Goal: Task Accomplishment & Management: Complete application form

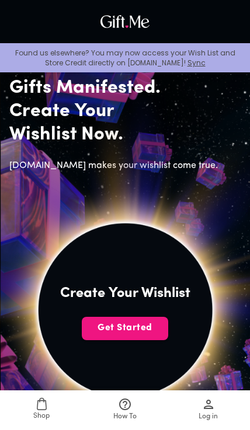
scroll to position [74, 0]
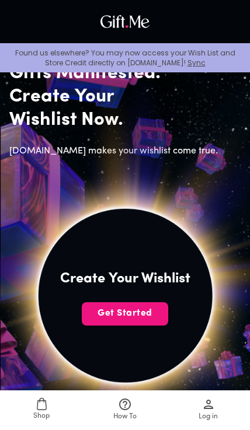
click at [144, 323] on button "Get Started" at bounding box center [125, 313] width 86 height 23
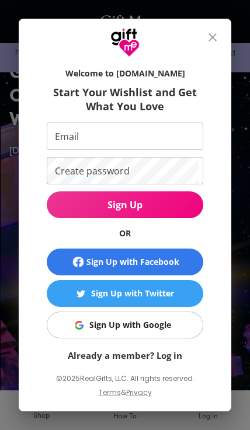
click at [153, 332] on div "Sign Up with Google" at bounding box center [130, 325] width 82 height 13
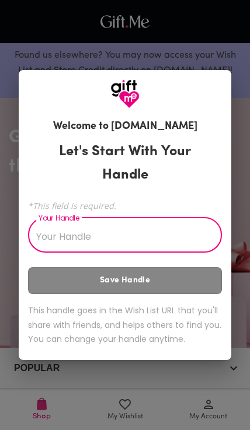
click at [210, 160] on div "Let's Start With Your Handle *This field is required. Your Handle Your Handle S…" at bounding box center [125, 245] width 194 height 221
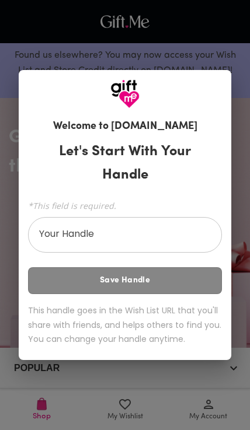
click at [145, 235] on input "Your Handle" at bounding box center [118, 236] width 181 height 33
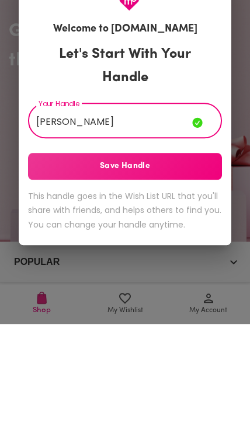
type input "[PERSON_NAME]"
click at [197, 266] on span "Save Handle" at bounding box center [125, 272] width 194 height 13
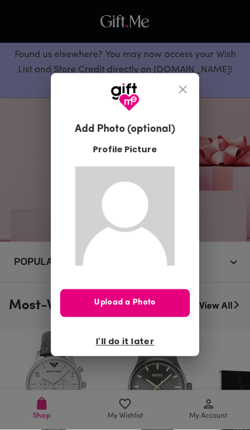
scroll to position [106, 0]
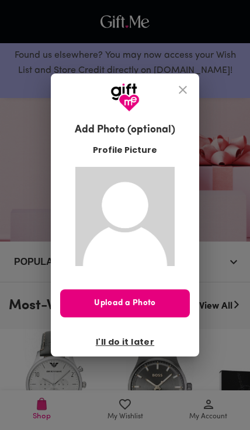
click at [166, 304] on span "Upload a Photo" at bounding box center [125, 303] width 130 height 13
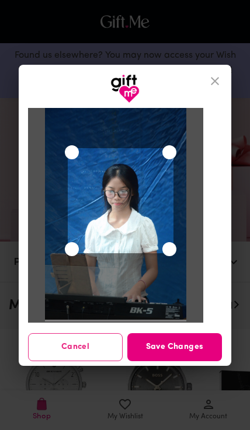
click at [183, 349] on span "Save Changes" at bounding box center [174, 347] width 95 height 13
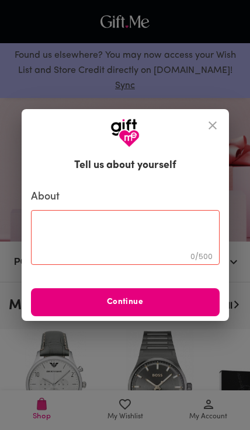
click at [186, 305] on span "Continue" at bounding box center [125, 302] width 189 height 13
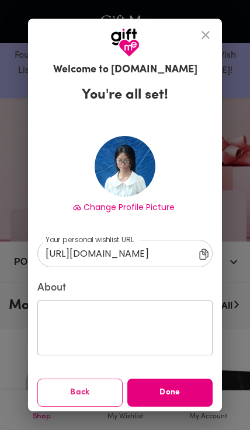
scroll to position [5, 0]
click at [172, 391] on span "Done" at bounding box center [169, 392] width 85 height 13
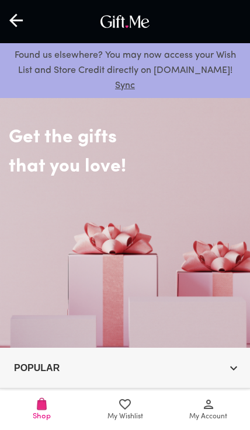
click at [211, 414] on span "My Account" at bounding box center [208, 417] width 38 height 11
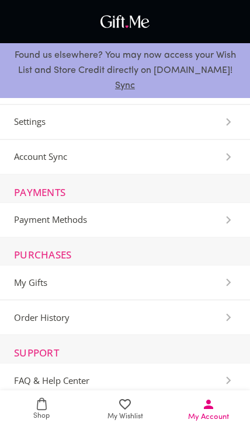
click at [123, 407] on icon at bounding box center [125, 404] width 12 height 11
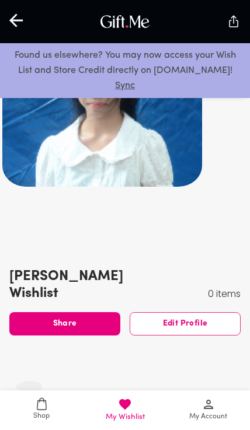
scroll to position [61, 0]
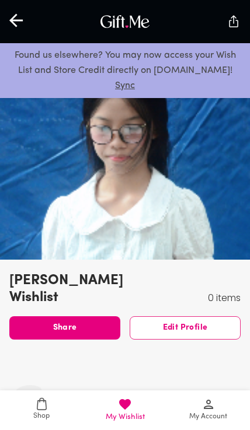
click at [41, 421] on span "Shop" at bounding box center [41, 416] width 16 height 11
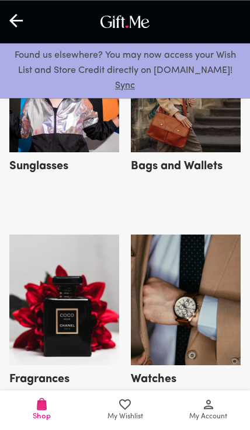
scroll to position [647, 0]
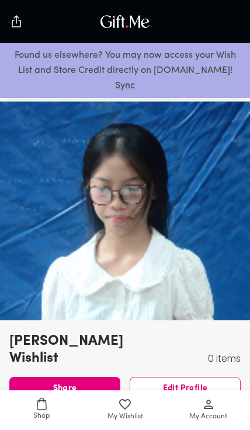
scroll to position [27, 0]
